Goal: Use online tool/utility: Use online tool/utility

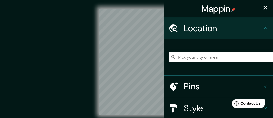
click at [176, 39] on div "Mappin Location Pins Style Layout Border Choose a border. Hint : you can make l…" at bounding box center [136, 66] width 273 height 132
click at [183, 56] on div "Mappin Location Pins Style Layout Border Choose a border. Hint : you can make l…" at bounding box center [136, 66] width 273 height 132
click at [174, 58] on div "Mappin Location Pins Style Layout Border Choose a border. Hint : you can make l…" at bounding box center [136, 66] width 273 height 132
click at [172, 57] on icon at bounding box center [172, 56] width 5 height 5
click at [172, 58] on input "Pick your city or area" at bounding box center [220, 57] width 104 height 10
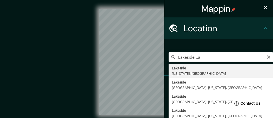
type input "[GEOGRAPHIC_DATA], [US_STATE], [GEOGRAPHIC_DATA]"
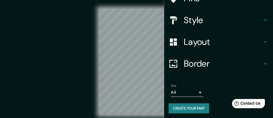
scroll to position [89, 0]
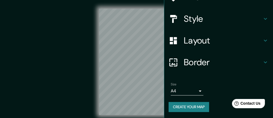
click at [184, 20] on h4 "Style" at bounding box center [223, 18] width 78 height 11
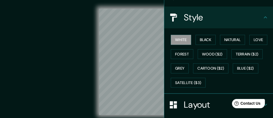
scroll to position [54, 0]
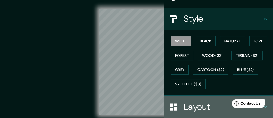
click at [184, 109] on h4 "Layout" at bounding box center [223, 106] width 78 height 11
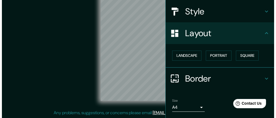
scroll to position [77, 0]
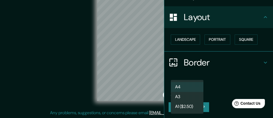
click at [196, 93] on body "Mappin Location [GEOGRAPHIC_DATA], [US_STATE], [GEOGRAPHIC_DATA] Pins Style Lay…" at bounding box center [136, 45] width 273 height 118
